Goal: Task Accomplishment & Management: Use online tool/utility

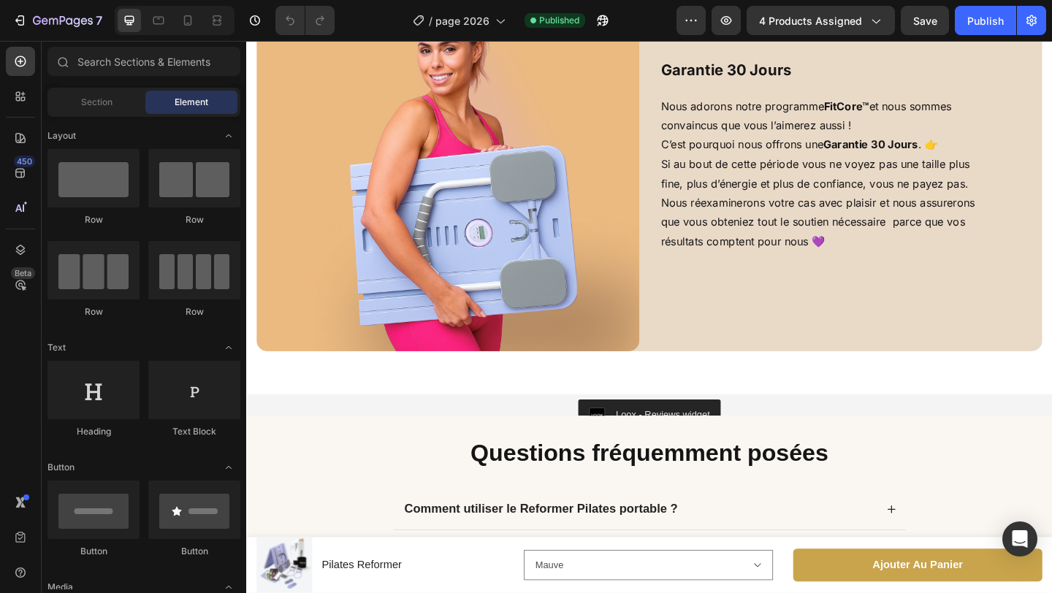
scroll to position [4095, 0]
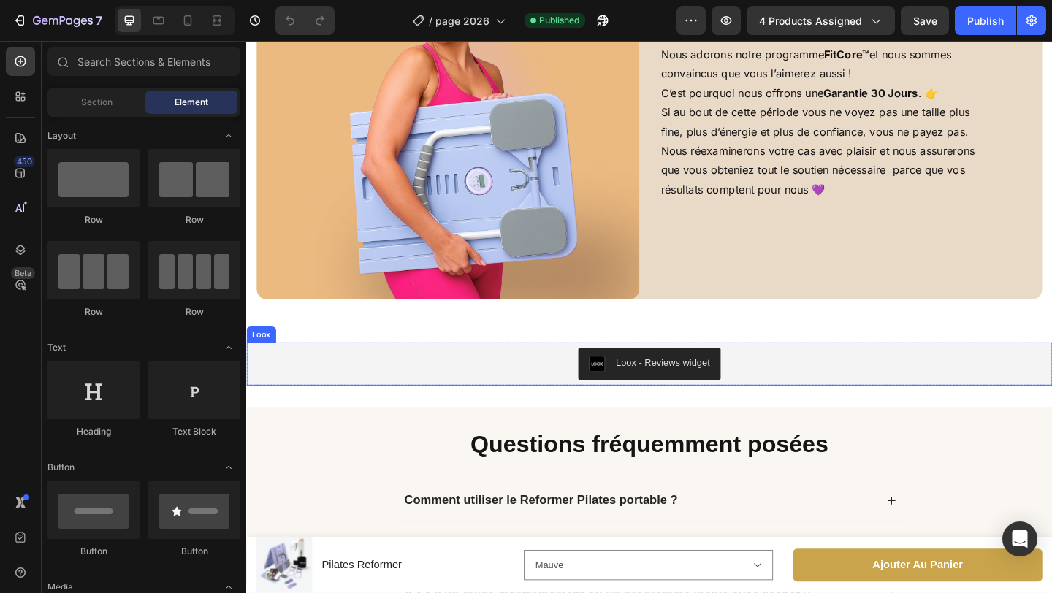
click at [611, 384] on button "Loox - Reviews widget" at bounding box center [684, 392] width 155 height 35
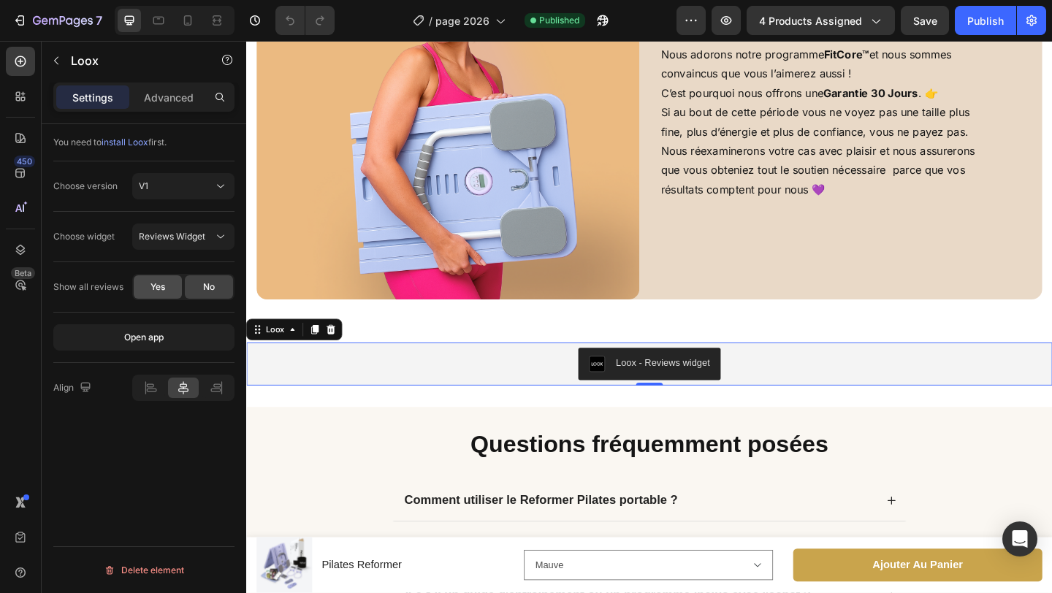
click at [152, 292] on span "Yes" at bounding box center [157, 287] width 15 height 13
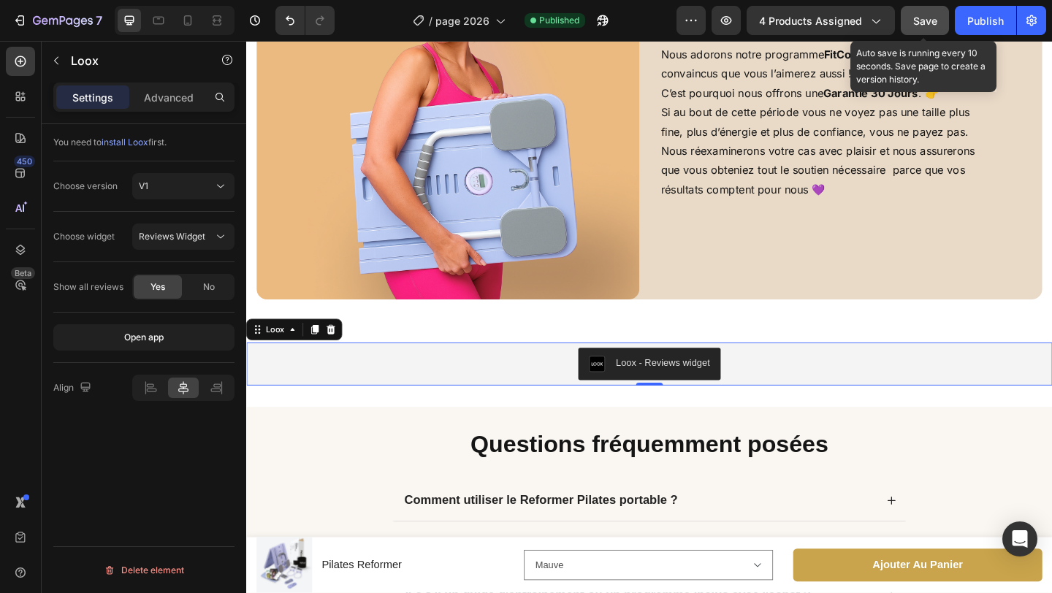
click at [930, 31] on button "Save" at bounding box center [925, 20] width 48 height 29
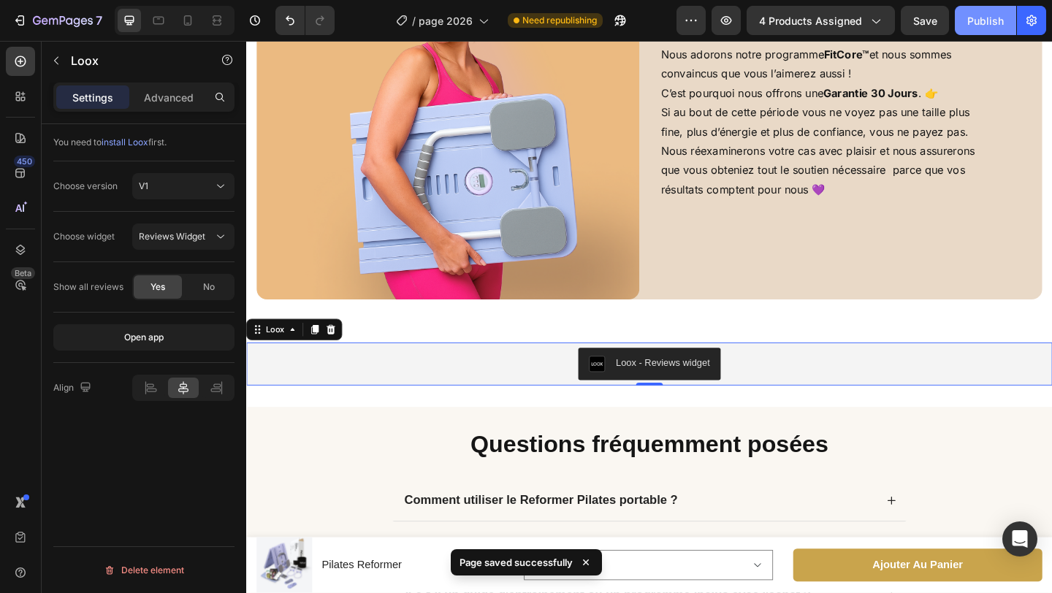
click at [965, 25] on button "Publish" at bounding box center [985, 20] width 61 height 29
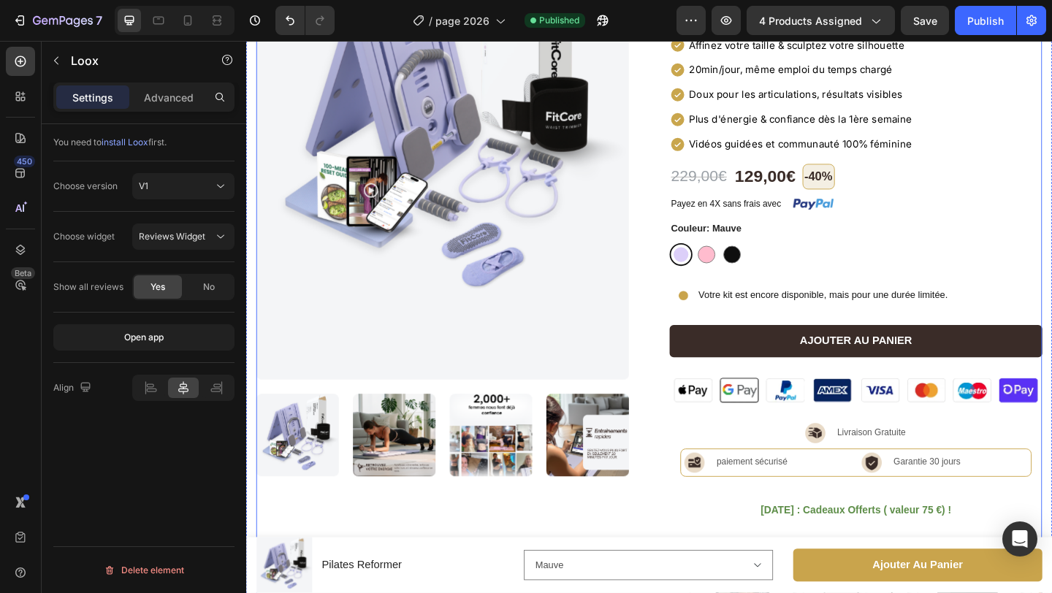
scroll to position [0, 0]
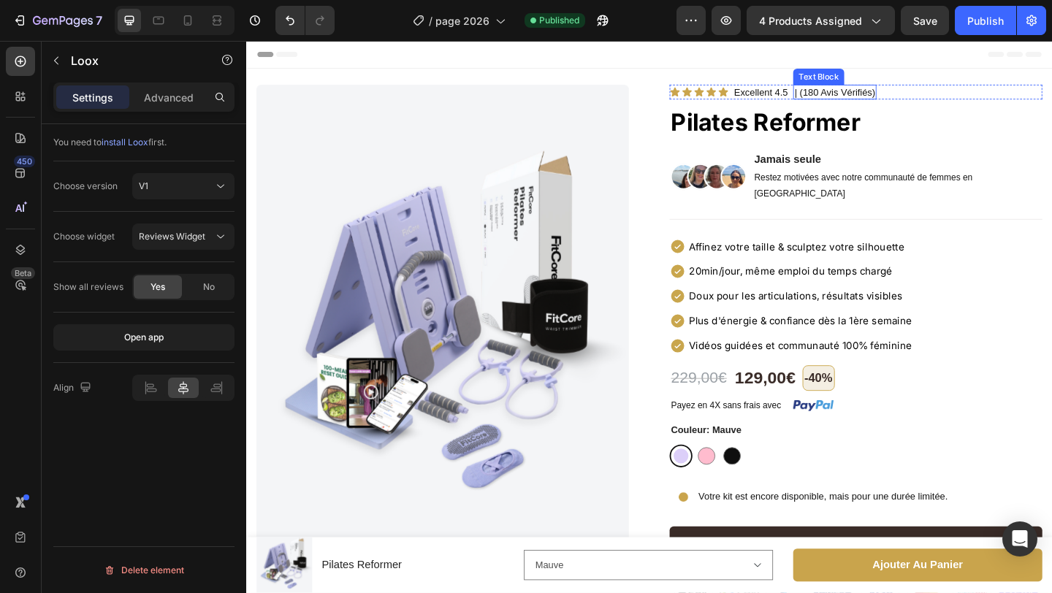
click at [865, 96] on p "| (180 Avis Vérifiés)" at bounding box center [886, 96] width 88 height 13
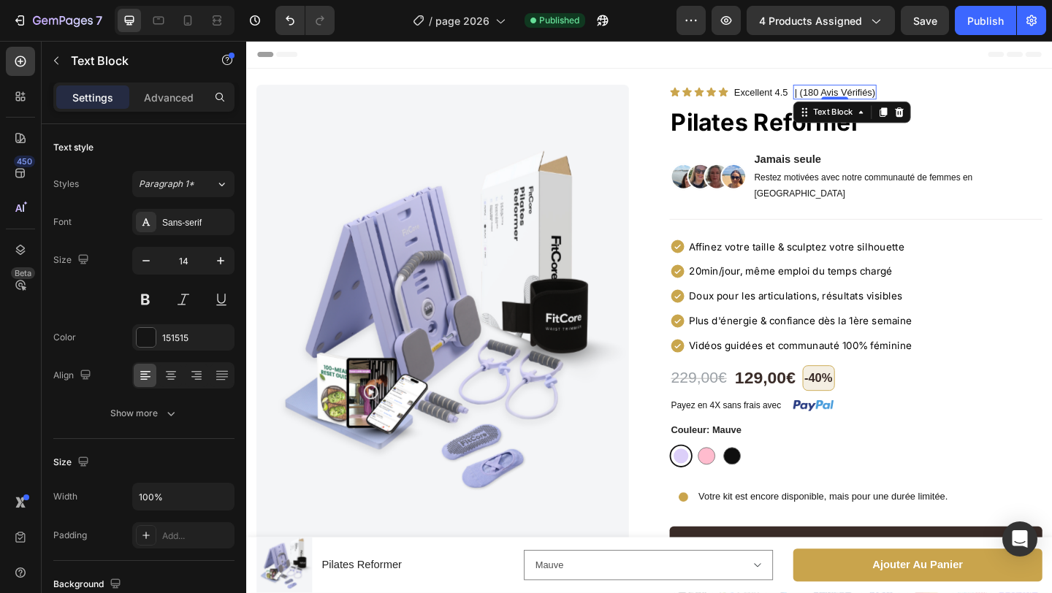
click at [865, 96] on p "| (180 Avis Vérifiés)" at bounding box center [886, 96] width 88 height 13
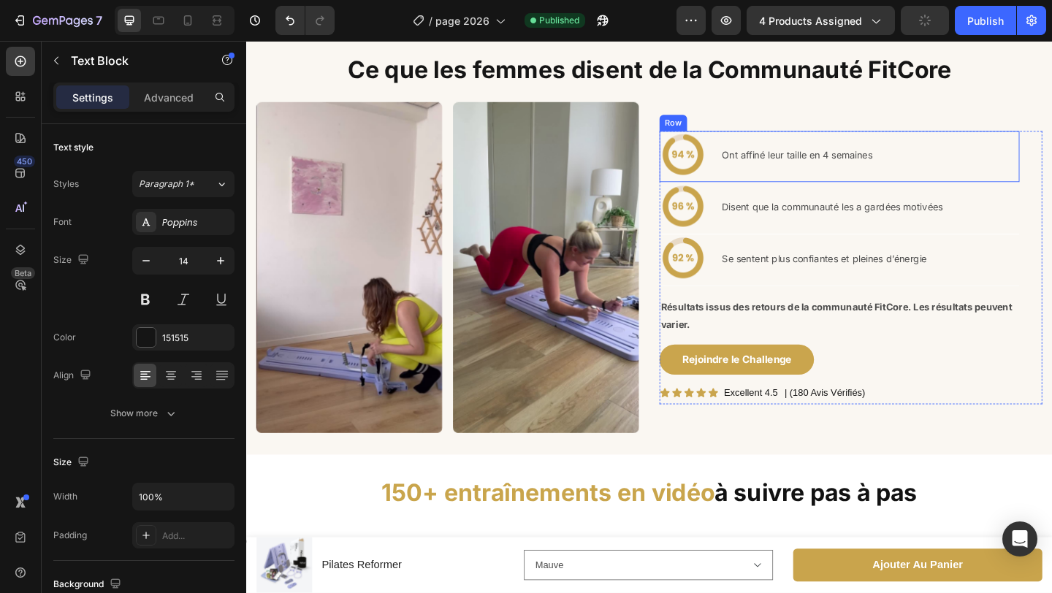
scroll to position [1229, 0]
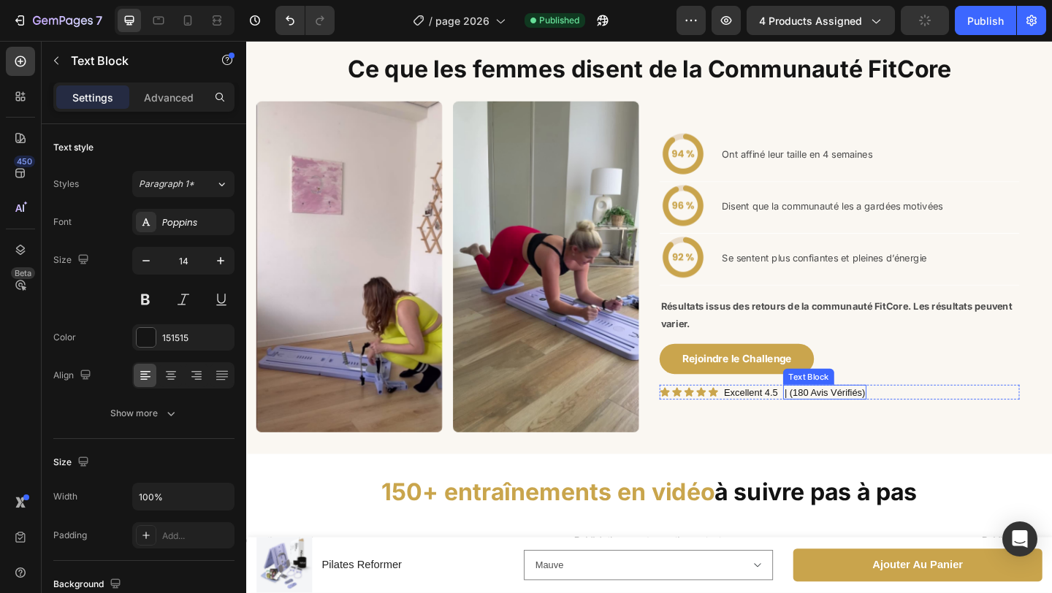
click at [855, 424] on p "| (180 Avis Vérifiés)" at bounding box center [875, 422] width 88 height 13
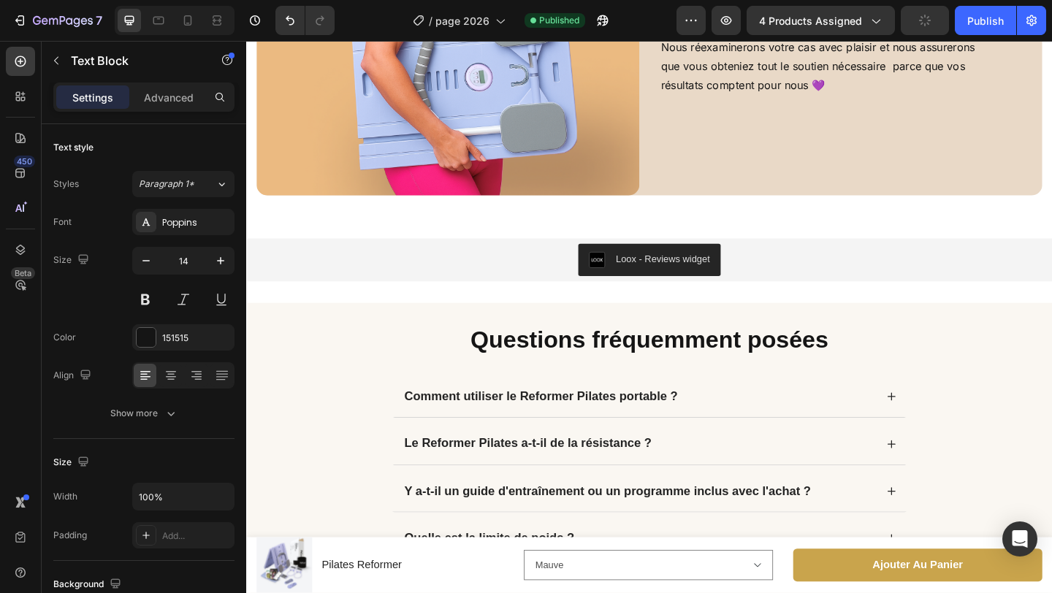
scroll to position [4443, 0]
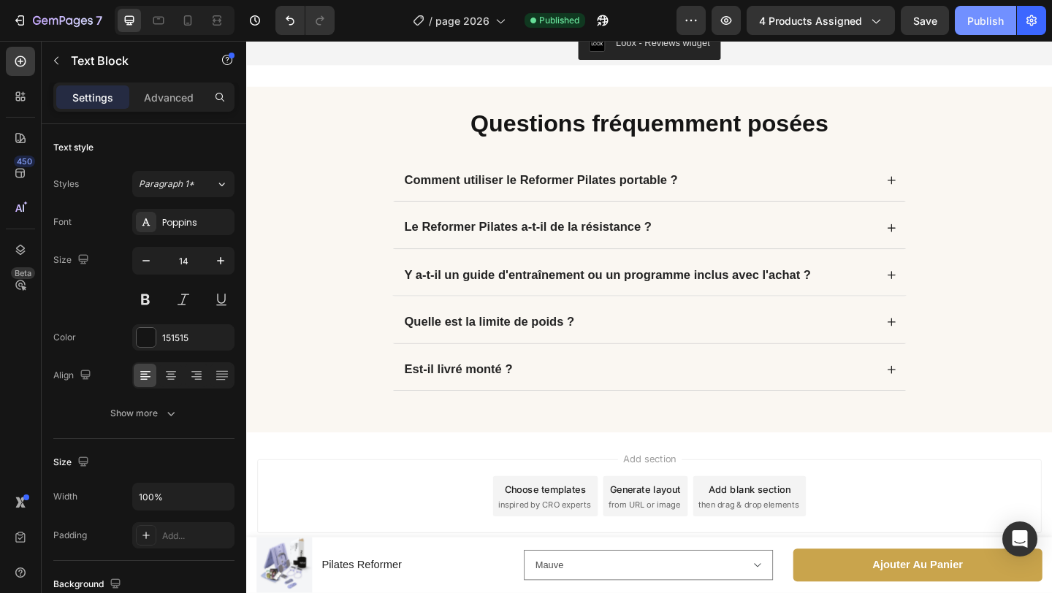
click at [974, 17] on div "Publish" at bounding box center [985, 20] width 37 height 15
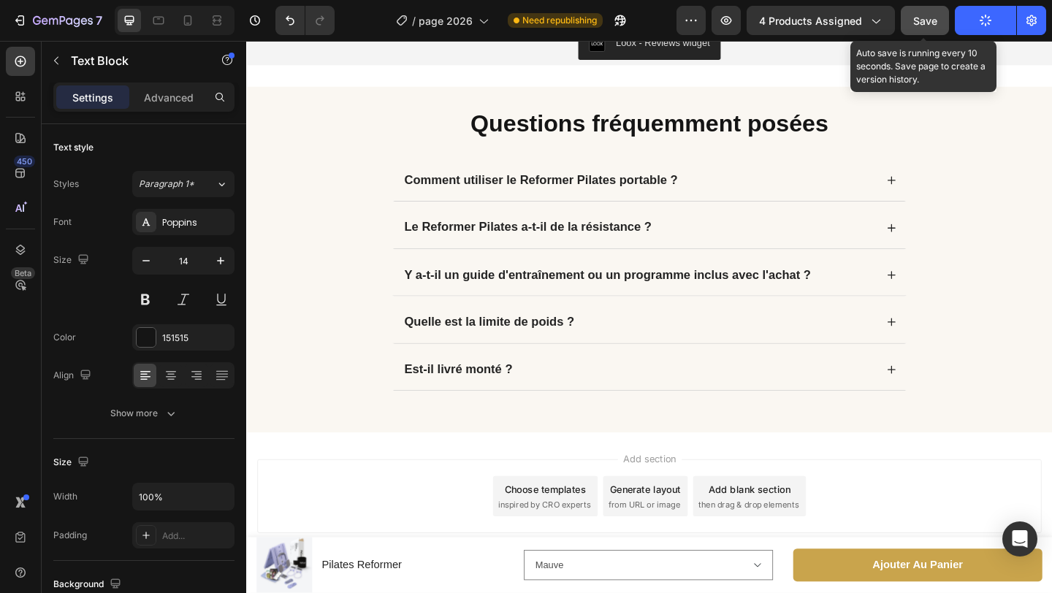
click at [922, 23] on span "Save" at bounding box center [925, 21] width 24 height 12
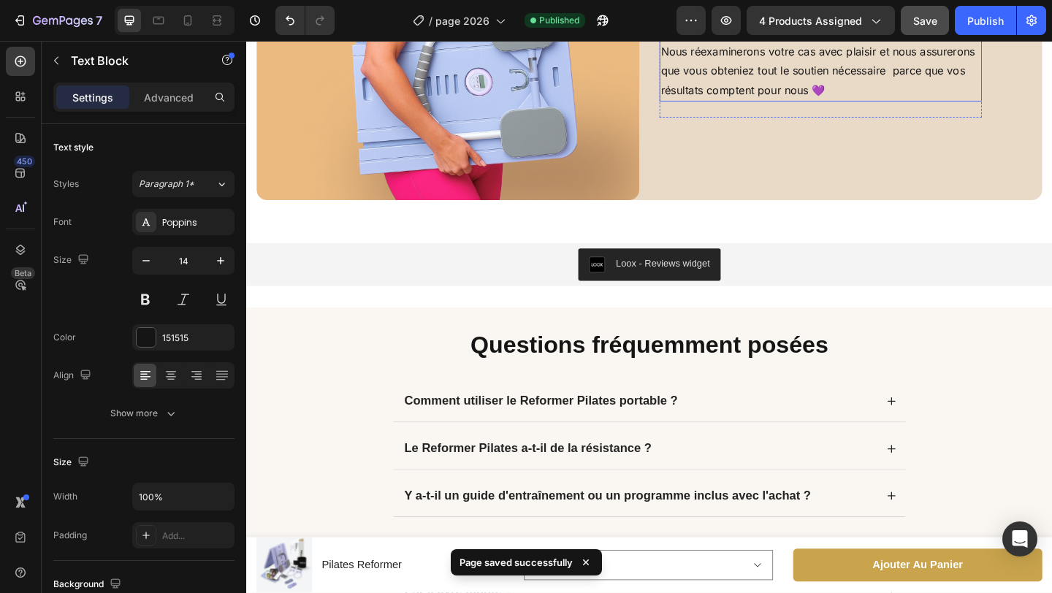
scroll to position [4196, 0]
